Goal: Information Seeking & Learning: Learn about a topic

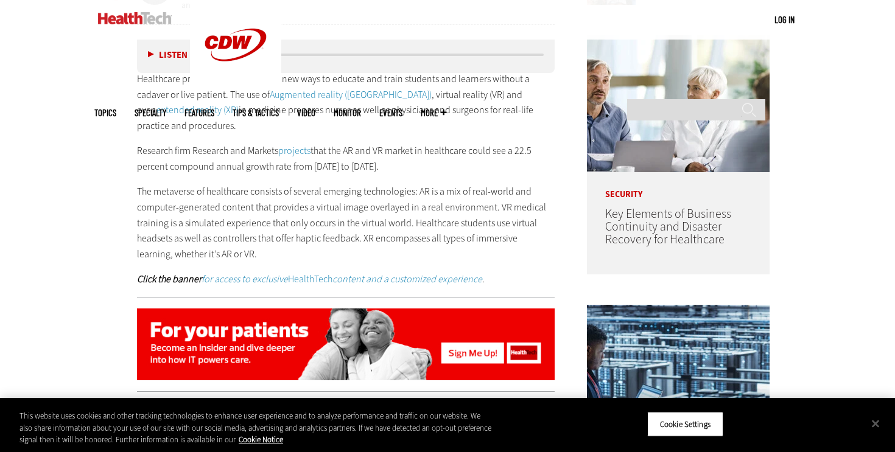
scroll to position [665, 0]
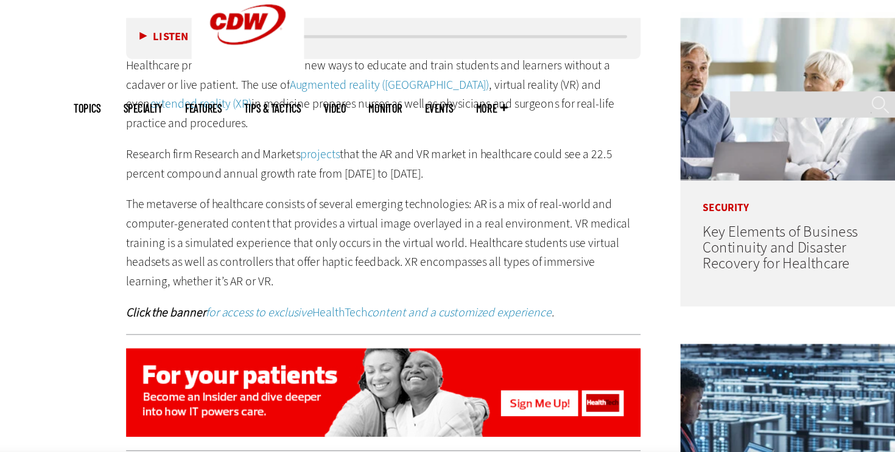
click at [149, 89] on p "Healthcare professionals are finding new ways to educate and train students and…" at bounding box center [346, 102] width 418 height 62
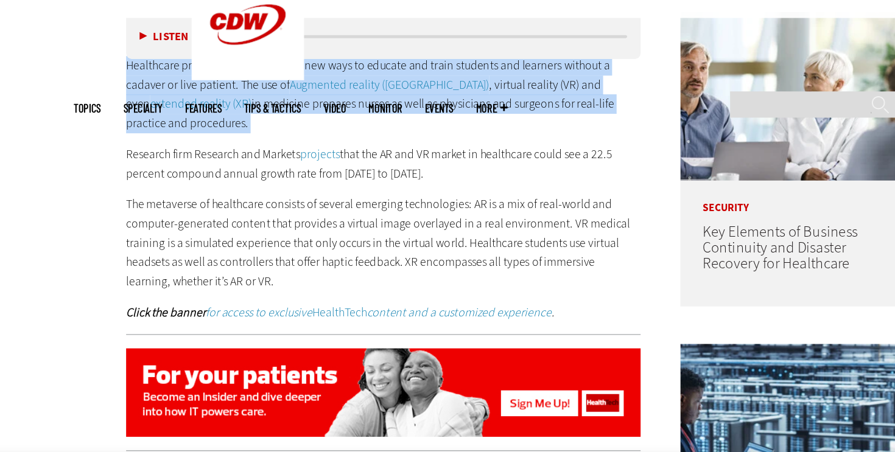
click at [149, 89] on p "Healthcare professionals are finding new ways to educate and train students and…" at bounding box center [346, 102] width 418 height 62
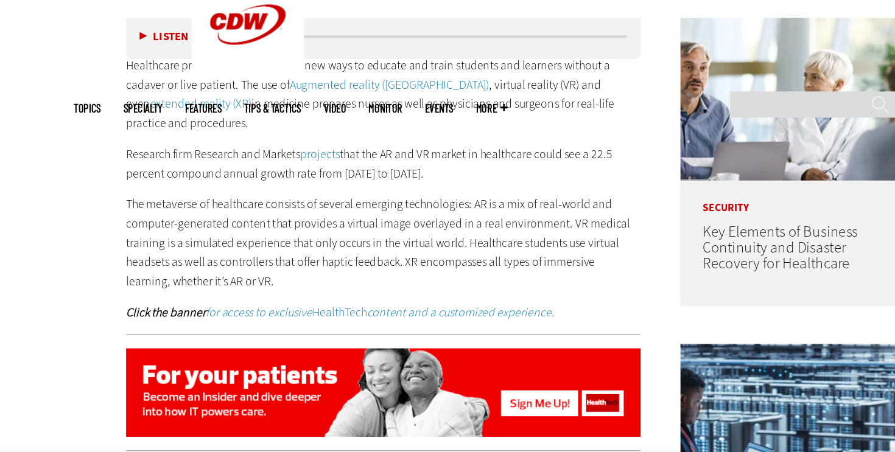
click at [142, 87] on p "Healthcare professionals are finding new ways to educate and train students and…" at bounding box center [346, 102] width 418 height 62
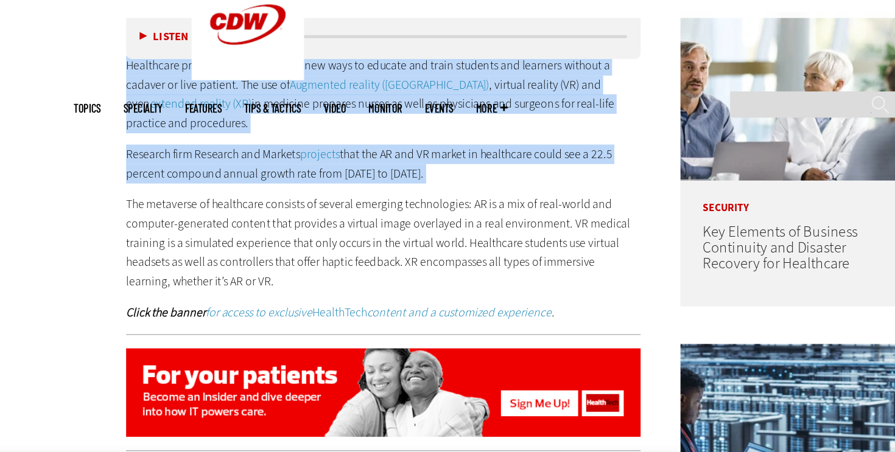
drag, startPoint x: 135, startPoint y: 80, endPoint x: 413, endPoint y: 162, distance: 290.0
copy div "Healthcare professionals are finding new ways to educate and train students and…"
click at [408, 159] on div "Healthcare professionals are finding new ways to educate and train students and…" at bounding box center [346, 179] width 418 height 216
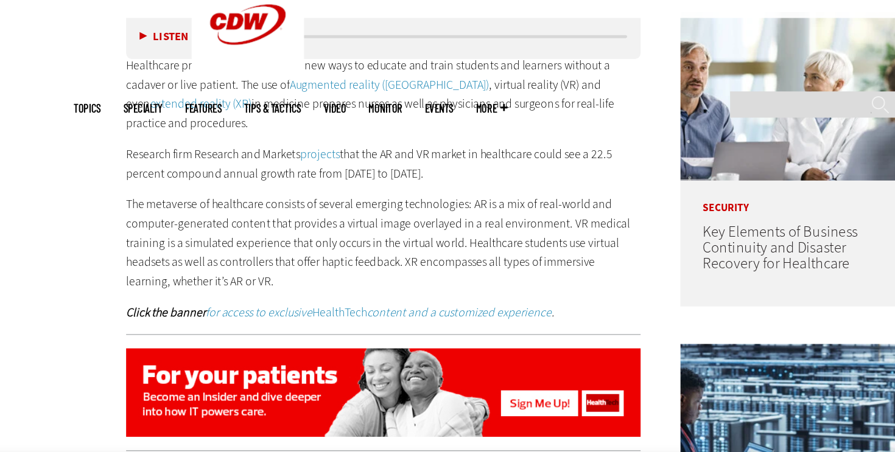
click at [245, 142] on p "Research firm Research and Markets projects that the AR and VR market in health…" at bounding box center [346, 157] width 418 height 31
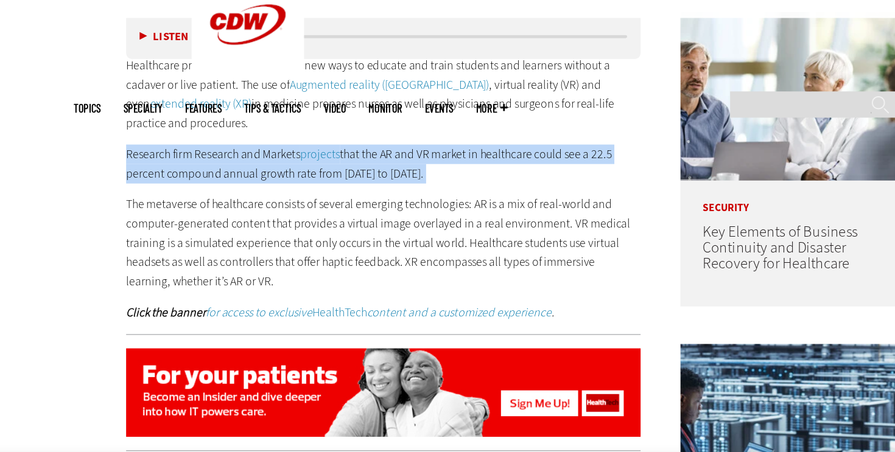
click at [245, 142] on p "Research firm Research and Markets projects that the AR and VR market in health…" at bounding box center [346, 157] width 418 height 31
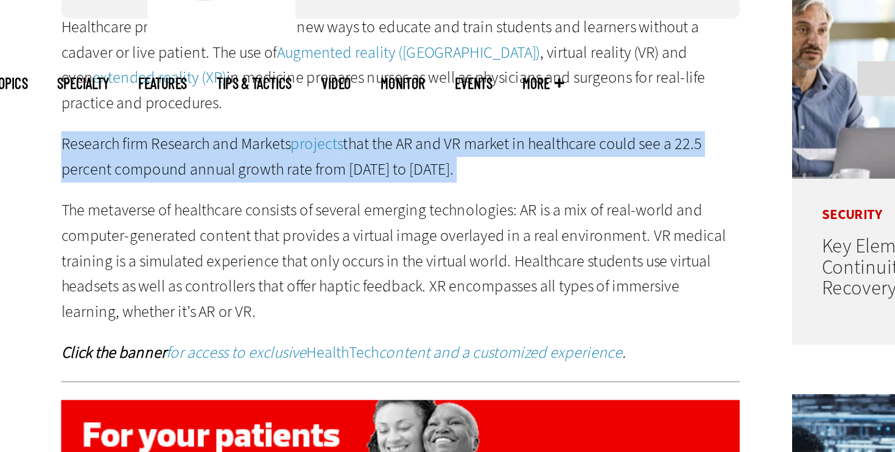
copy div "Research firm Research and Markets projects that the AR and VR market in health…"
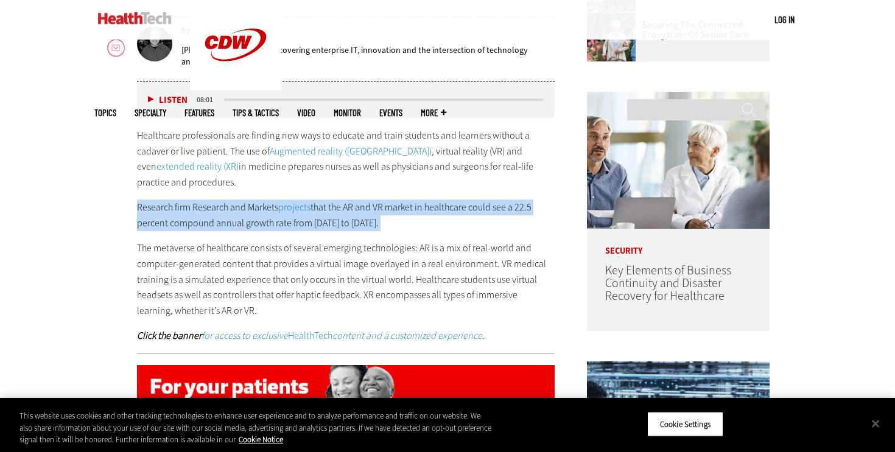
scroll to position [593, 0]
